Goal: Navigation & Orientation: Find specific page/section

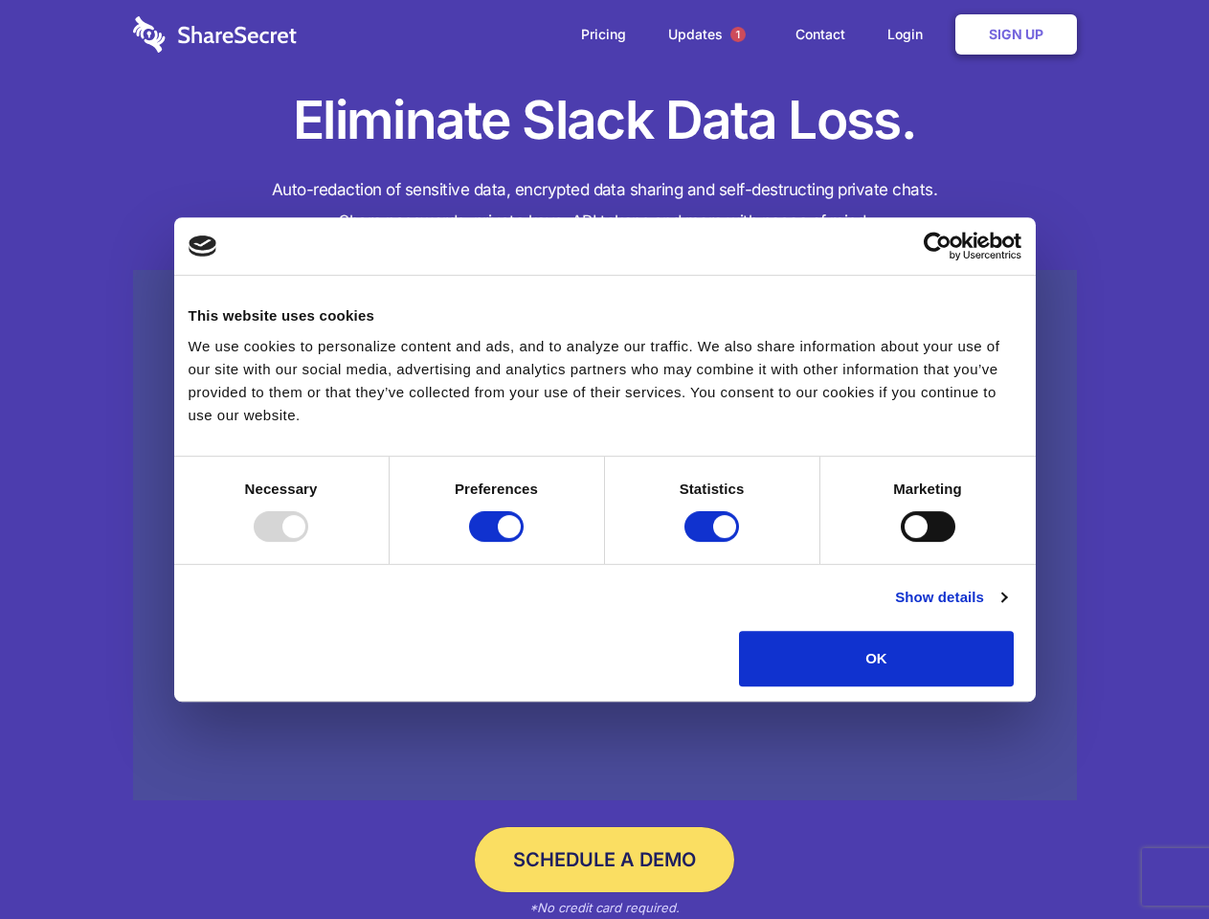
click at [308, 542] on div at bounding box center [281, 526] width 55 height 31
click at [524, 542] on input "Preferences" at bounding box center [496, 526] width 55 height 31
checkbox input "false"
click at [714, 542] on input "Statistics" at bounding box center [711, 526] width 55 height 31
checkbox input "false"
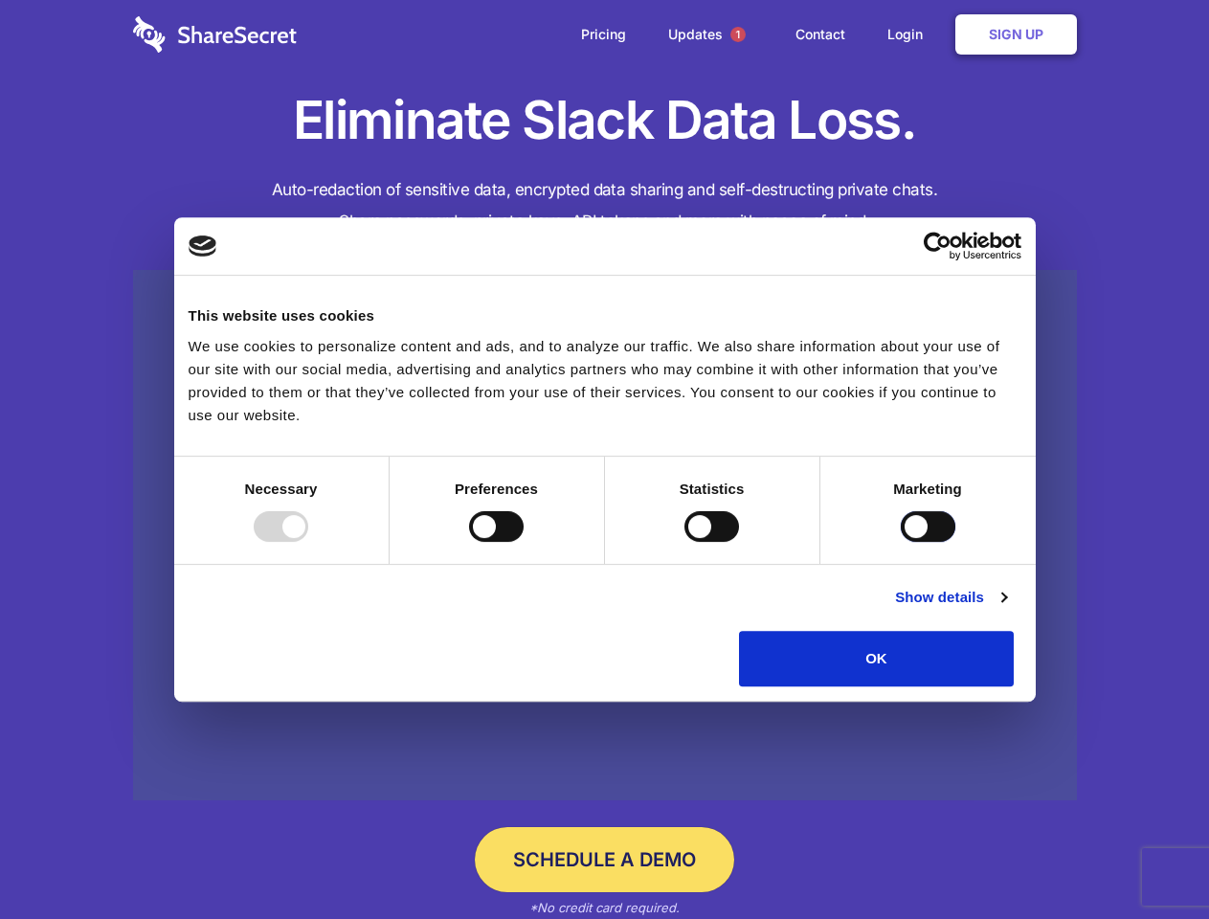
click at [901, 542] on input "Marketing" at bounding box center [928, 526] width 55 height 31
checkbox input "true"
click at [1006, 609] on link "Show details" at bounding box center [950, 597] width 111 height 23
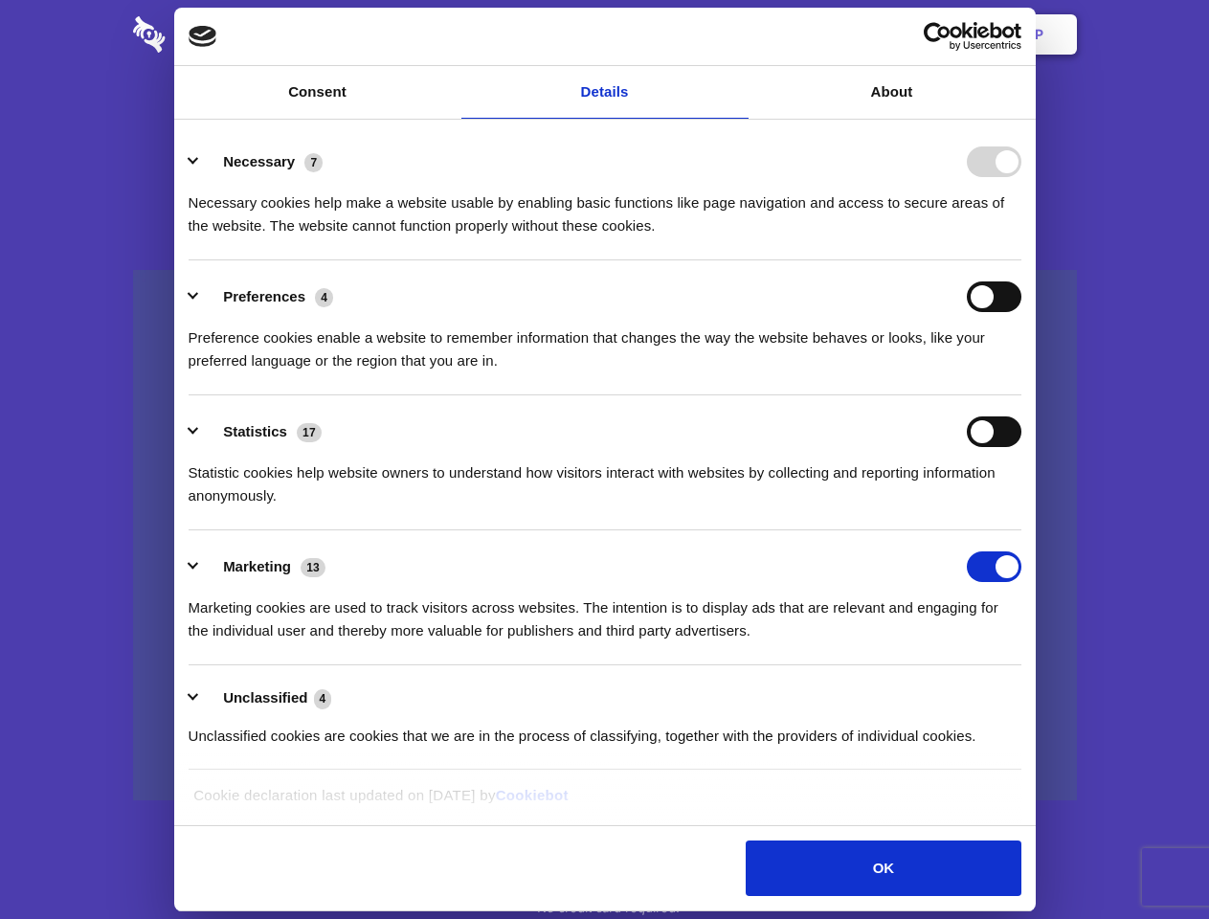
click at [1030, 693] on ul "Necessary 7 Necessary cookies help make a website usable by enabling basic func…" at bounding box center [604, 447] width 851 height 645
click at [737, 34] on span "1" at bounding box center [737, 34] width 15 height 15
